Goal: Information Seeking & Learning: Learn about a topic

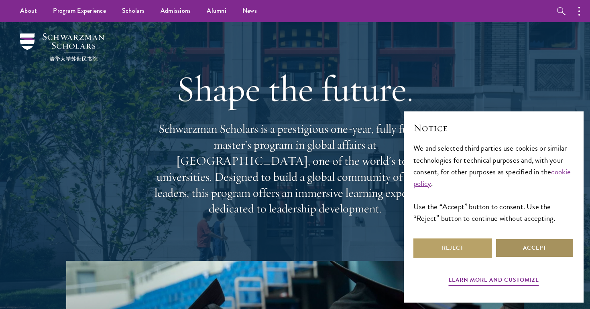
click at [512, 241] on button "Accept" at bounding box center [534, 248] width 79 height 19
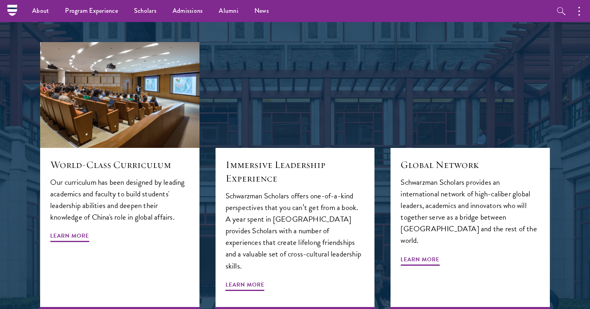
scroll to position [822, 0]
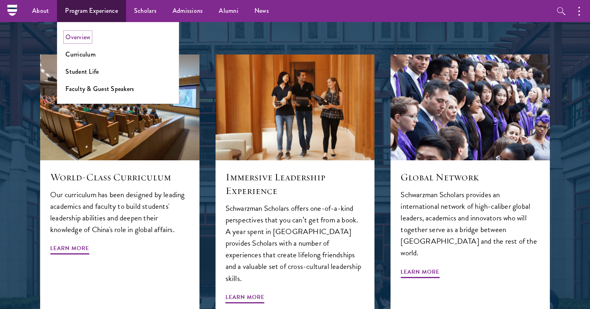
click at [86, 38] on link "Overview" at bounding box center [77, 37] width 25 height 9
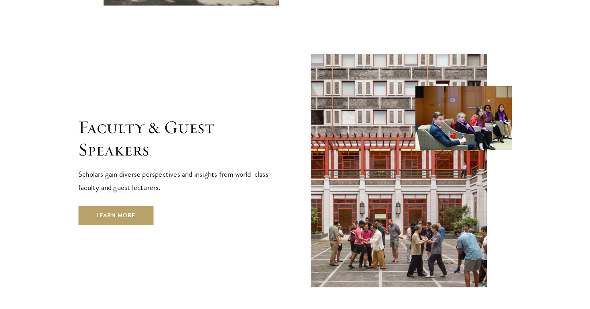
scroll to position [2895, 0]
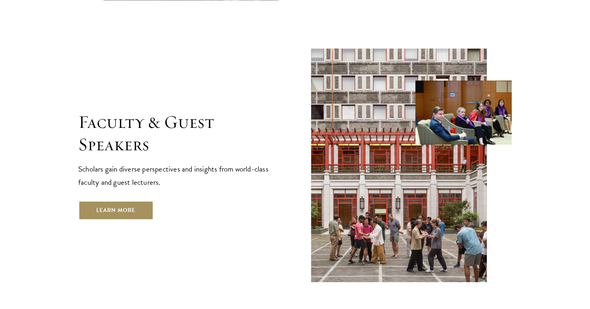
click at [124, 201] on link "Learn More" at bounding box center [115, 210] width 75 height 19
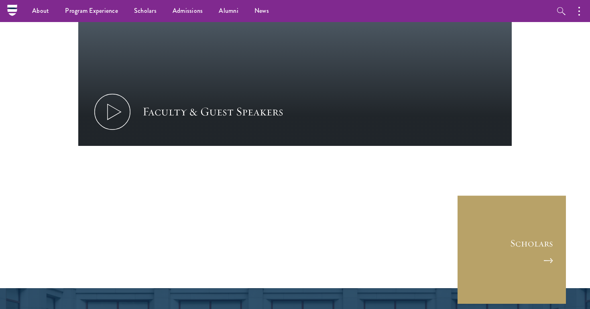
scroll to position [3876, 0]
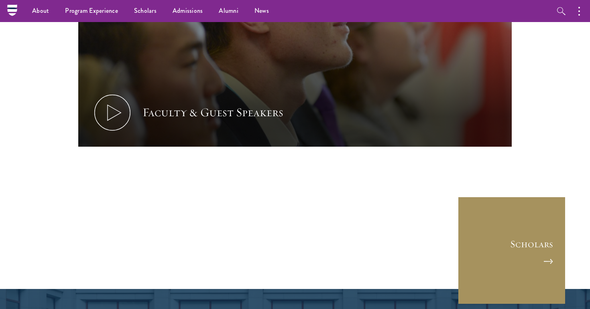
click at [534, 197] on link "Scholars" at bounding box center [511, 251] width 108 height 108
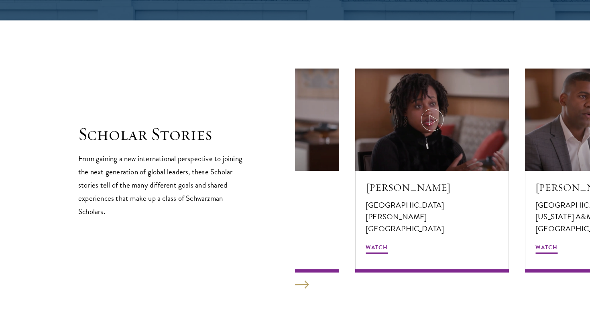
scroll to position [1329, 0]
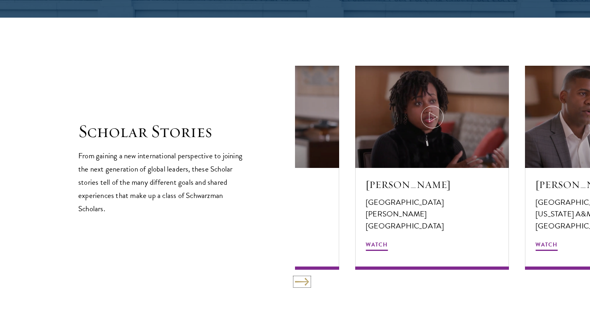
click at [302, 286] on button at bounding box center [302, 282] width 14 height 8
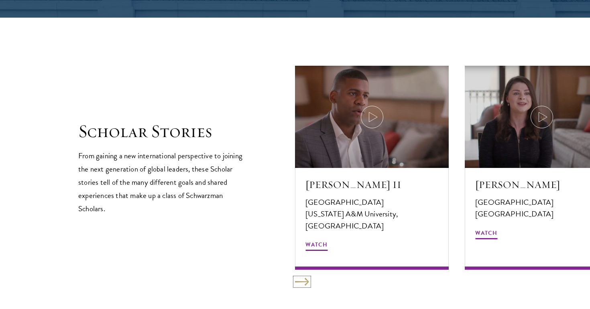
click at [302, 286] on button at bounding box center [302, 282] width 14 height 8
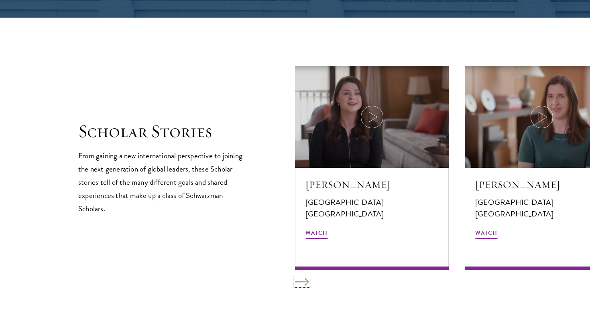
click at [302, 285] on button at bounding box center [302, 282] width 14 height 8
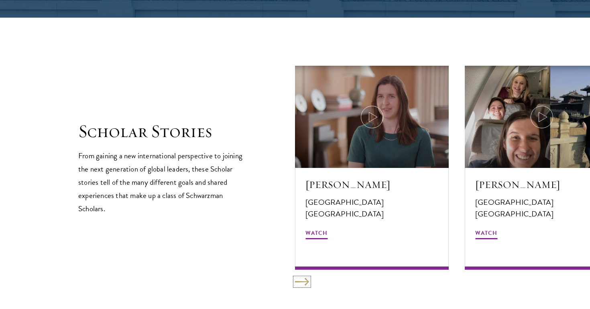
click at [302, 285] on button at bounding box center [302, 282] width 14 height 8
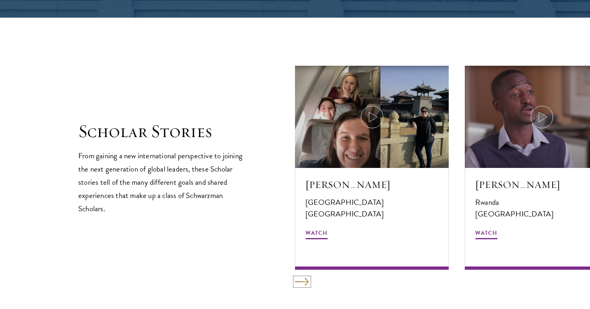
click at [302, 285] on button at bounding box center [302, 282] width 14 height 8
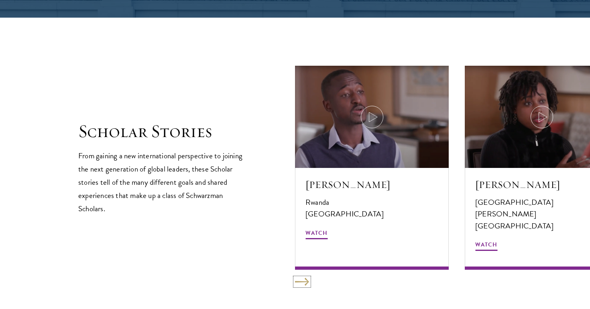
click at [302, 284] on button at bounding box center [302, 282] width 14 height 8
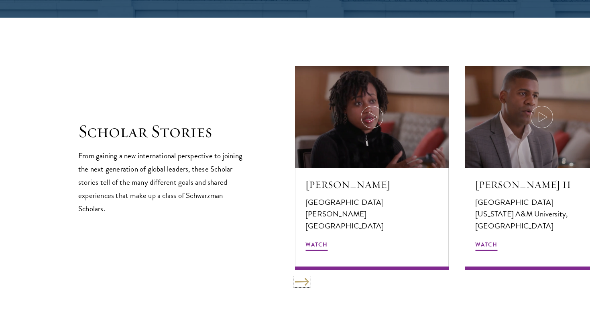
click at [302, 284] on button at bounding box center [302, 282] width 14 height 8
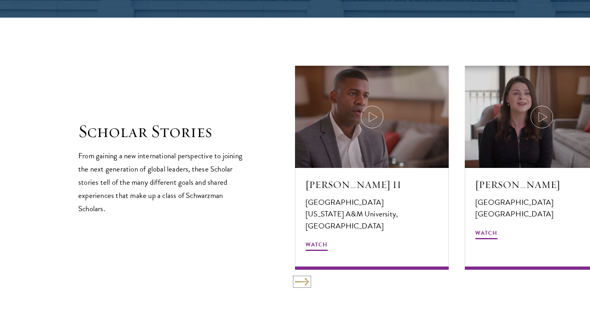
click at [302, 284] on button at bounding box center [302, 282] width 14 height 8
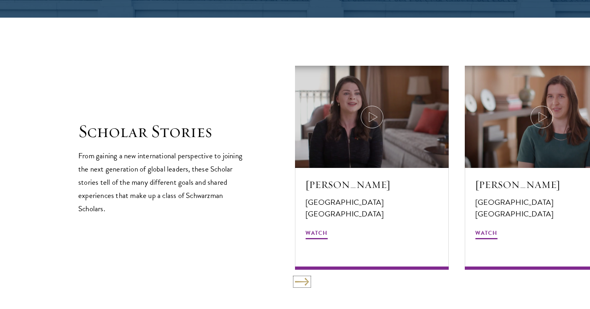
click at [302, 284] on button at bounding box center [302, 282] width 14 height 8
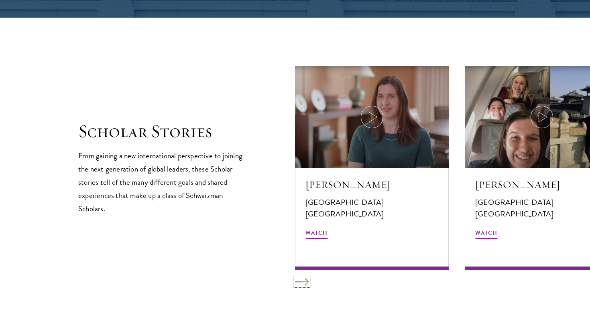
click at [303, 283] on button at bounding box center [302, 282] width 14 height 8
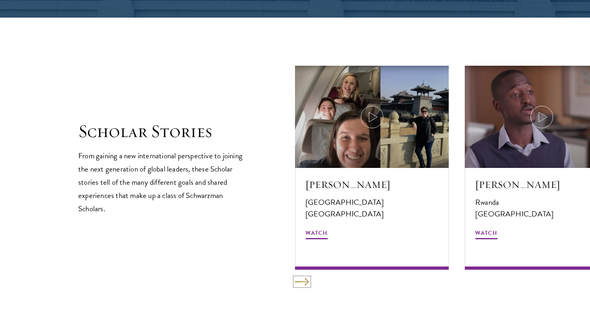
click at [303, 283] on button at bounding box center [302, 282] width 14 height 8
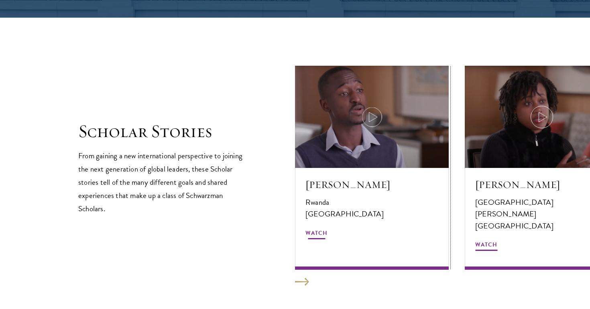
click at [357, 131] on div at bounding box center [372, 117] width 154 height 102
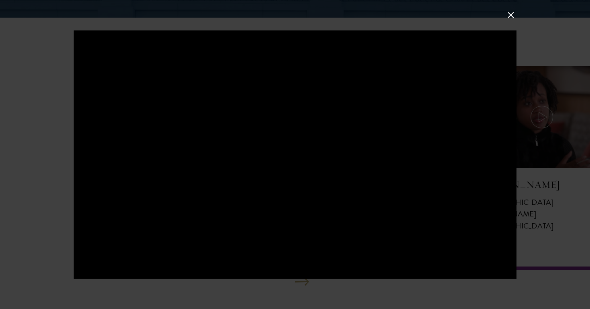
click at [384, 141] on div at bounding box center [295, 154] width 443 height 249
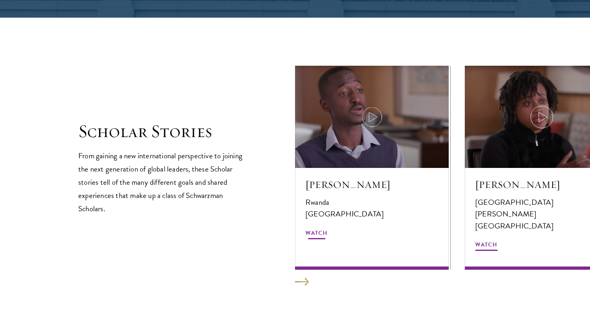
click at [376, 127] on icon at bounding box center [372, 117] width 22 height 22
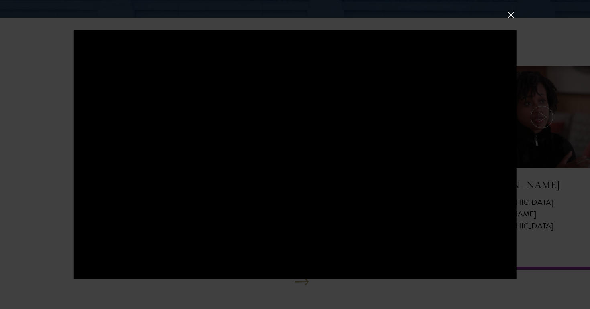
click at [512, 14] on button at bounding box center [511, 15] width 10 height 10
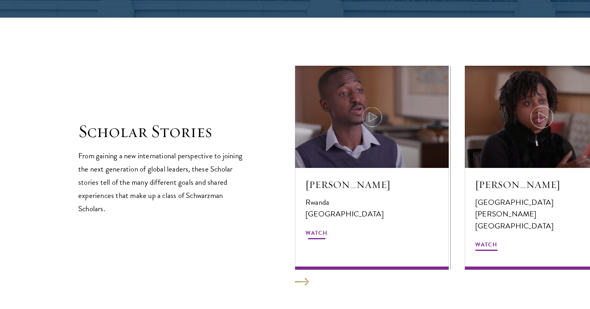
click at [388, 101] on div at bounding box center [372, 117] width 154 height 102
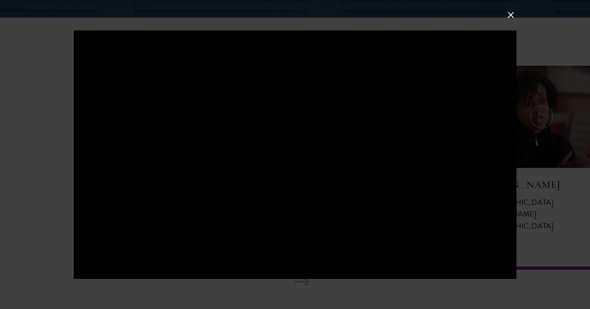
click at [510, 14] on button at bounding box center [511, 15] width 10 height 10
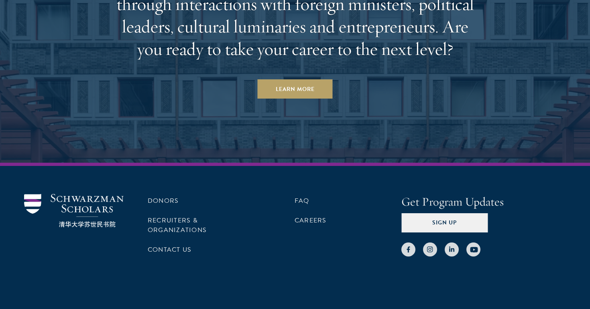
scroll to position [2495, 0]
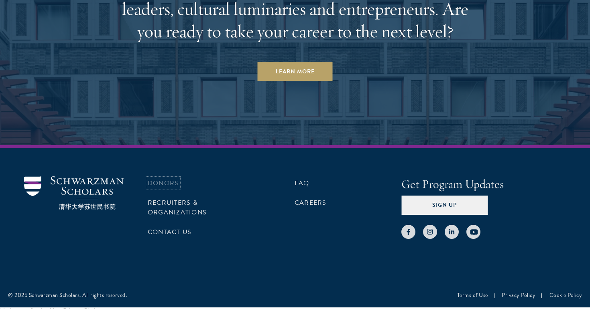
click at [173, 179] on link "Donors" at bounding box center [163, 184] width 31 height 10
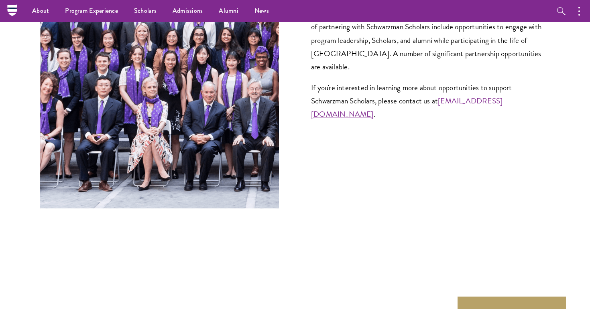
scroll to position [3108, 0]
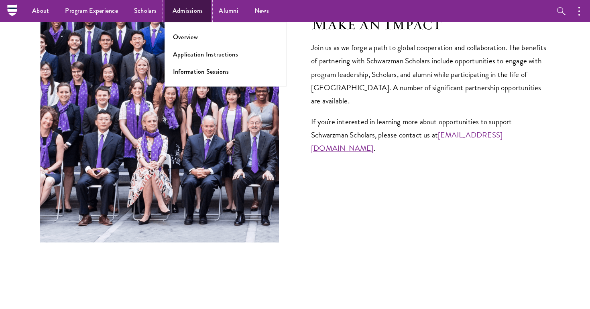
click at [175, 9] on link "Admissions" at bounding box center [188, 11] width 47 height 22
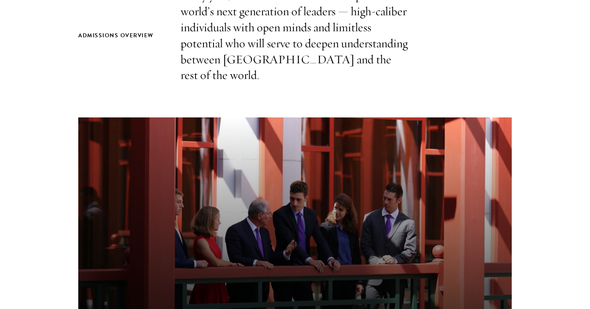
scroll to position [300, 0]
click at [45, 46] on section "Admissions Overview Every year, a new class is selected to represent the world’…" at bounding box center [295, 224] width 590 height 474
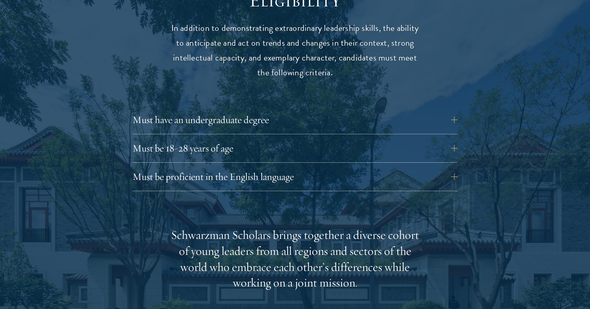
scroll to position [1086, 0]
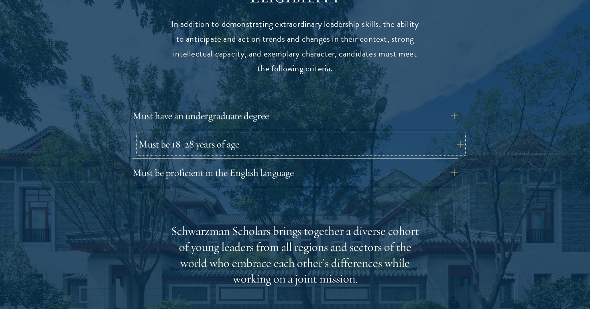
click at [182, 135] on button "Must be 18-28 years of age" at bounding box center [300, 144] width 325 height 19
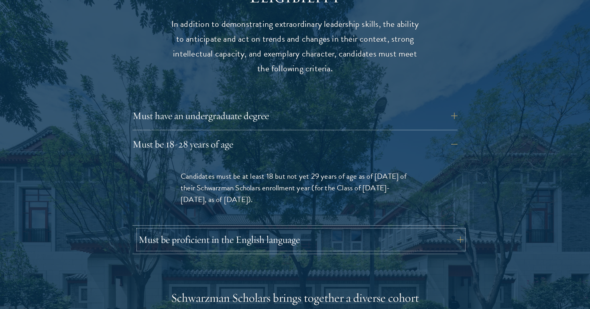
click at [307, 230] on button "Must be proficient in the English language" at bounding box center [300, 239] width 325 height 19
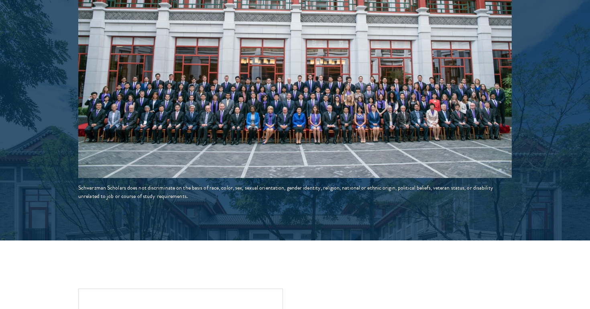
scroll to position [1670, 0]
